Goal: Information Seeking & Learning: Learn about a topic

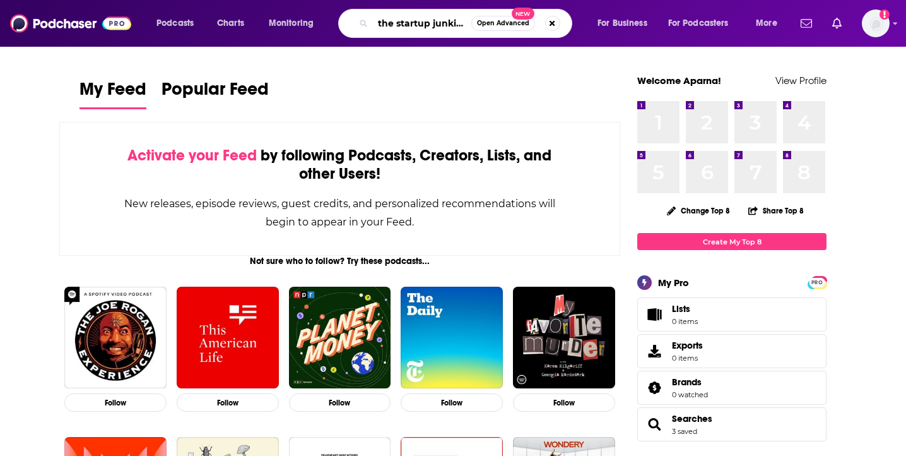
scroll to position [0, 1]
type input "the startup junkies"
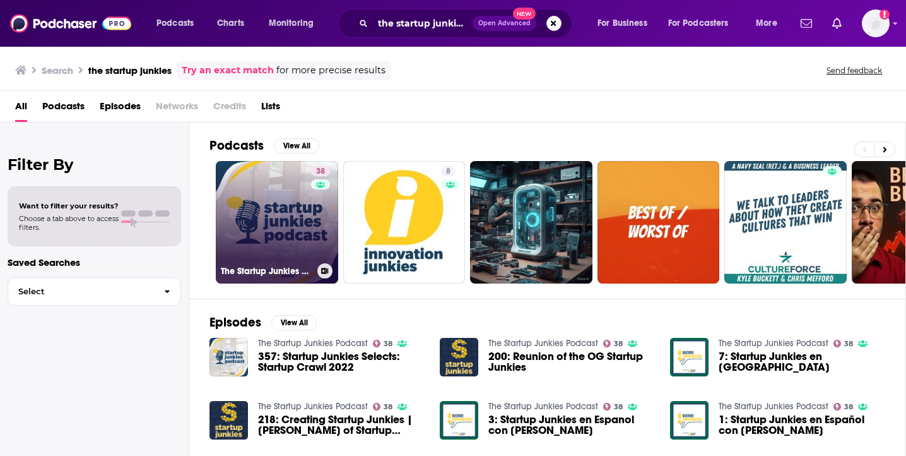
click at [258, 208] on link "38 The Startup Junkies Podcast" at bounding box center [277, 222] width 122 height 122
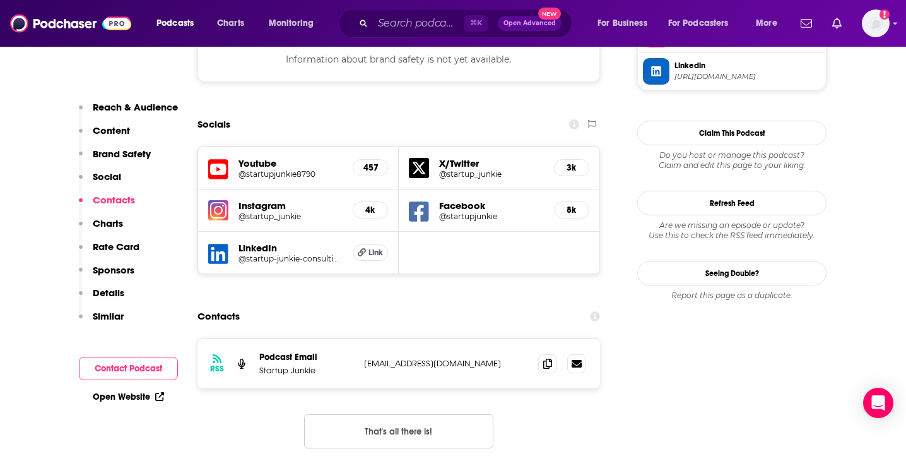
scroll to position [1241, 0]
click at [550, 354] on span at bounding box center [547, 363] width 19 height 19
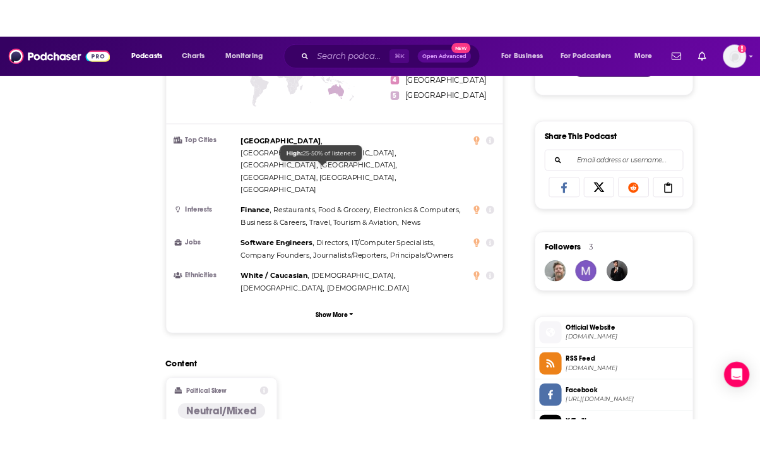
scroll to position [0, 0]
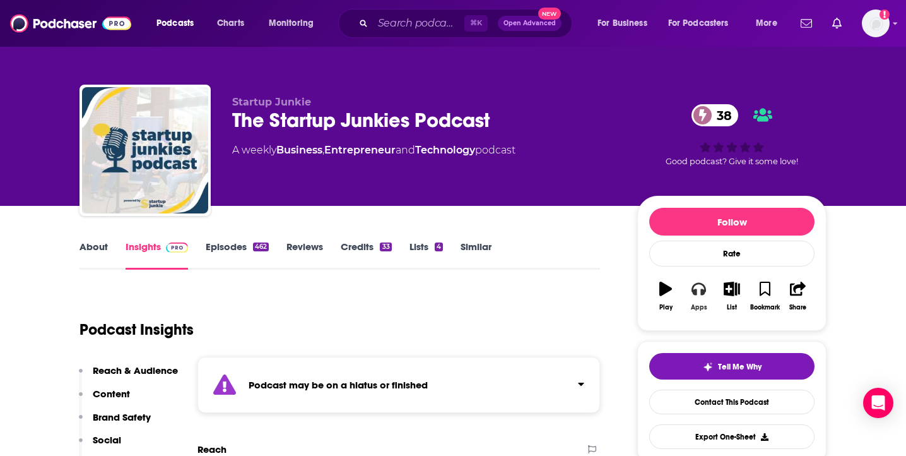
click at [702, 302] on button "Apps" at bounding box center [698, 295] width 33 height 45
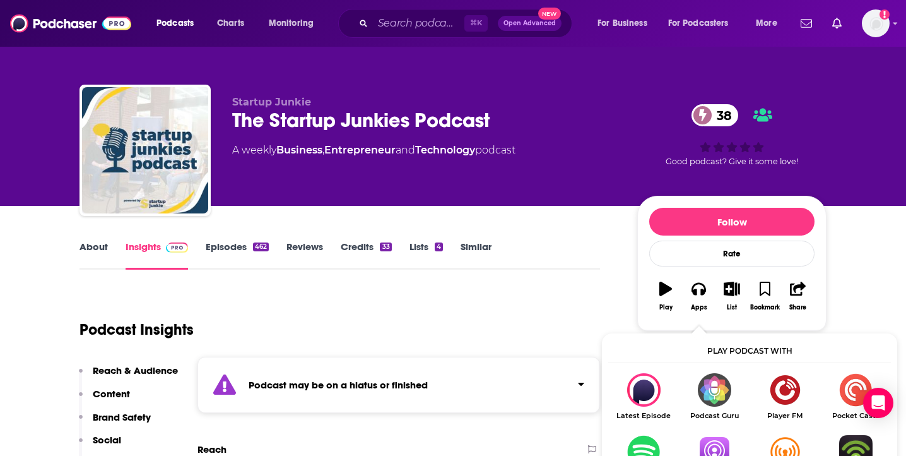
click at [720, 443] on img "Show Listen On dropdown" at bounding box center [714, 451] width 71 height 33
